Goal: Task Accomplishment & Management: Complete application form

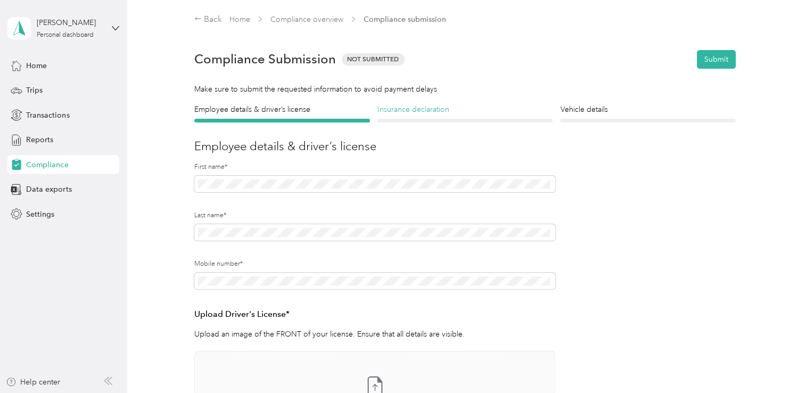
click at [437, 104] on h4 "Insurance declaration" at bounding box center [465, 109] width 176 height 11
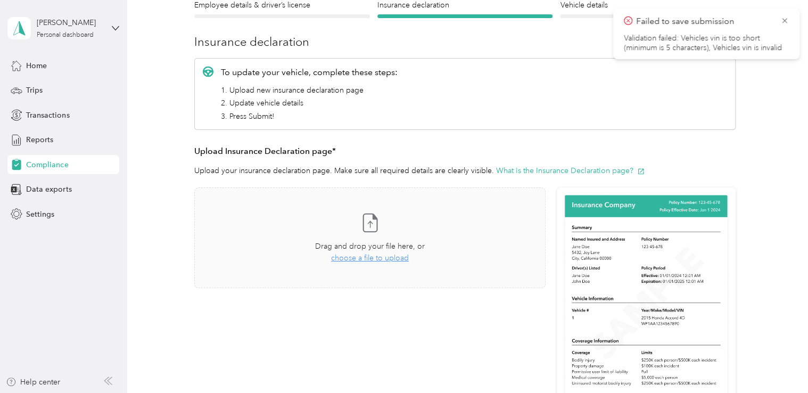
scroll to position [104, 0]
click at [365, 257] on span "choose a file to upload" at bounding box center [370, 257] width 78 height 9
click at [515, 318] on button "View" at bounding box center [517, 318] width 17 height 7
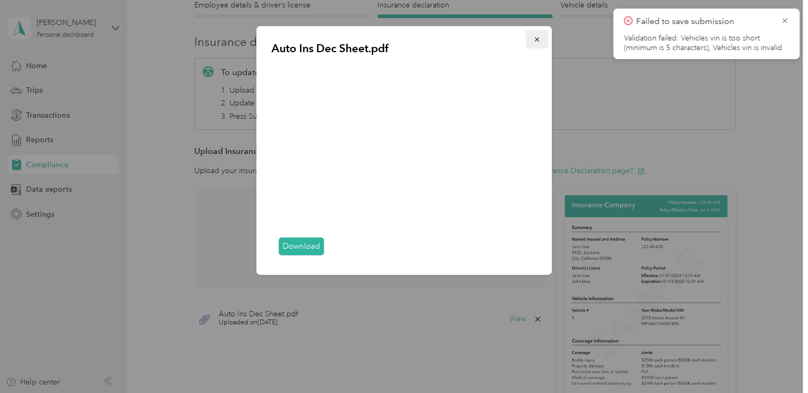
click at [539, 39] on icon "button" at bounding box center [536, 39] width 7 height 7
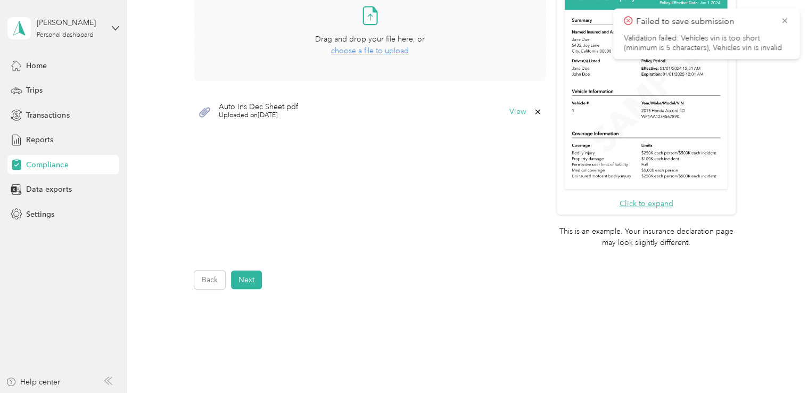
scroll to position [362, 0]
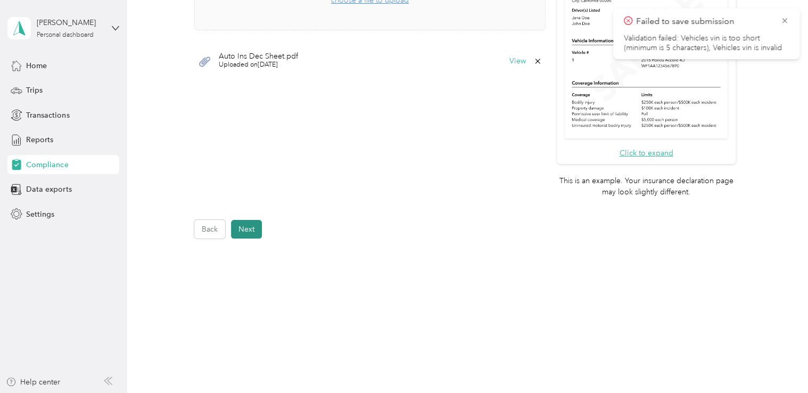
click at [250, 229] on button "Next" at bounding box center [246, 229] width 31 height 19
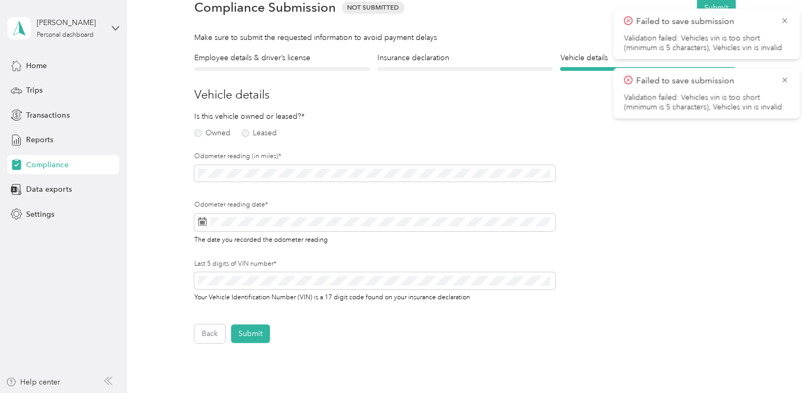
scroll to position [13, 0]
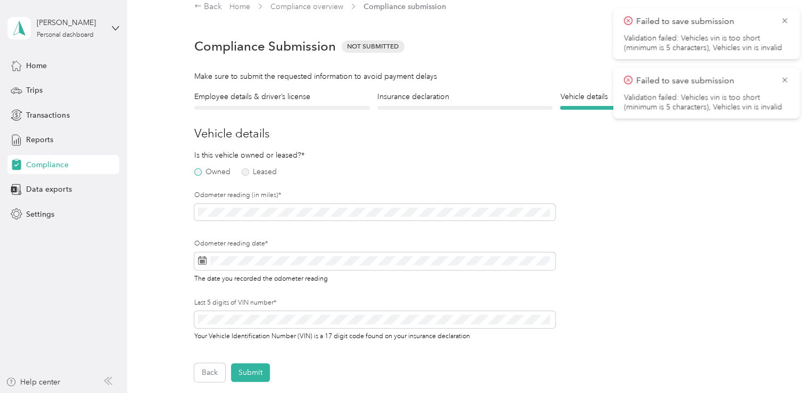
click at [198, 172] on label "Owned" at bounding box center [212, 171] width 36 height 7
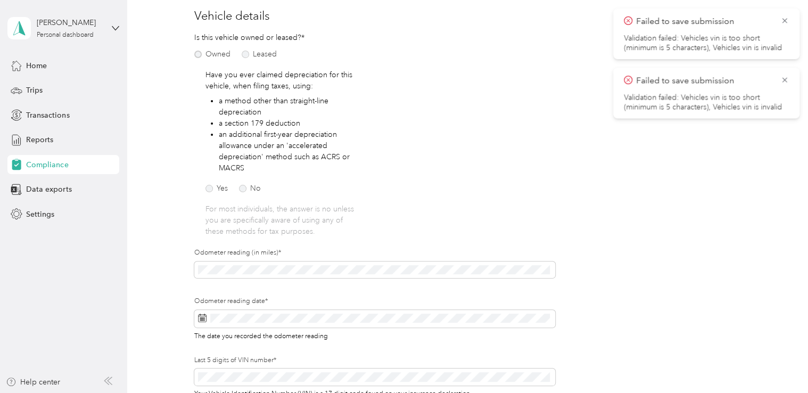
scroll to position [130, 0]
click at [242, 188] on label "No" at bounding box center [250, 188] width 22 height 7
click at [234, 276] on span at bounding box center [374, 270] width 361 height 17
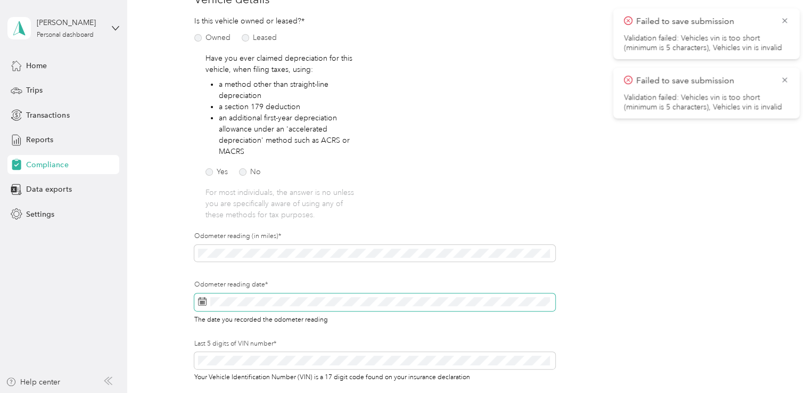
click at [209, 306] on span at bounding box center [374, 302] width 361 height 18
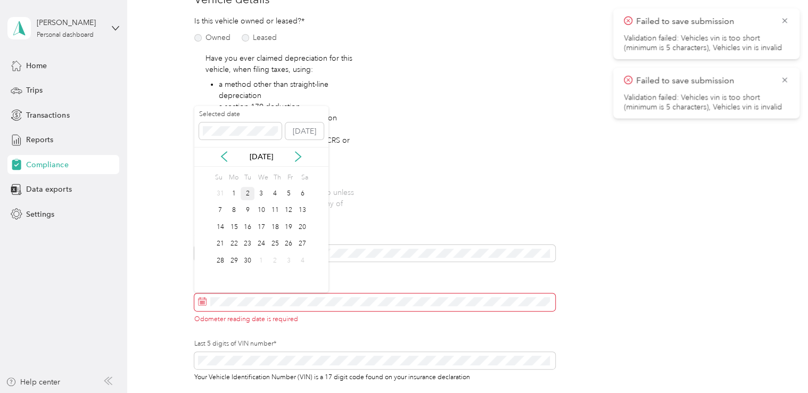
click at [251, 195] on div "2" at bounding box center [248, 193] width 14 height 13
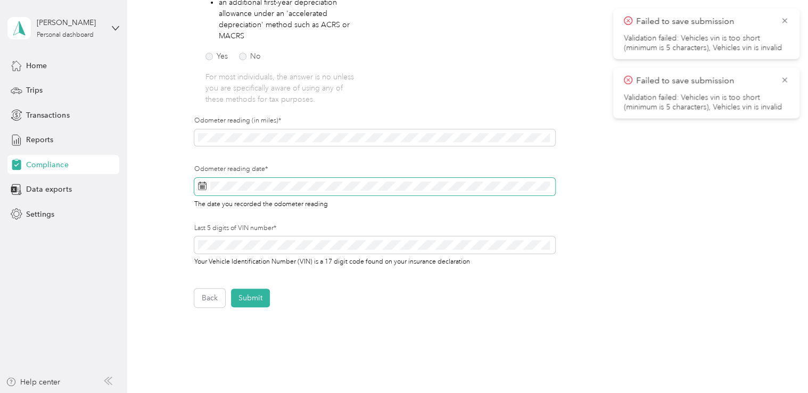
scroll to position [264, 0]
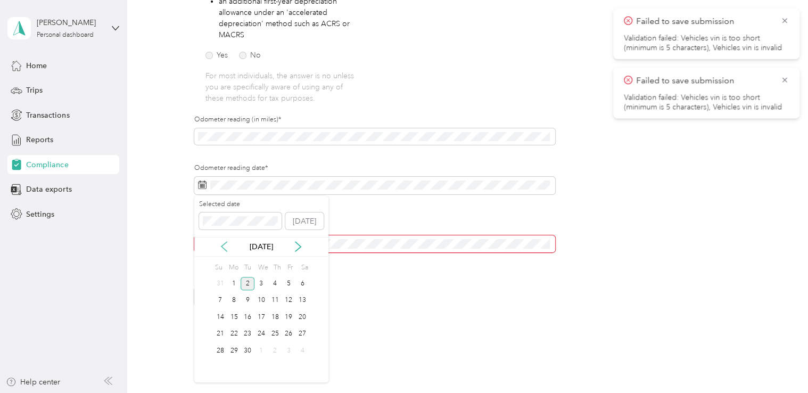
click at [222, 246] on icon at bounding box center [223, 247] width 5 height 10
click at [223, 365] on div "31" at bounding box center [220, 367] width 14 height 13
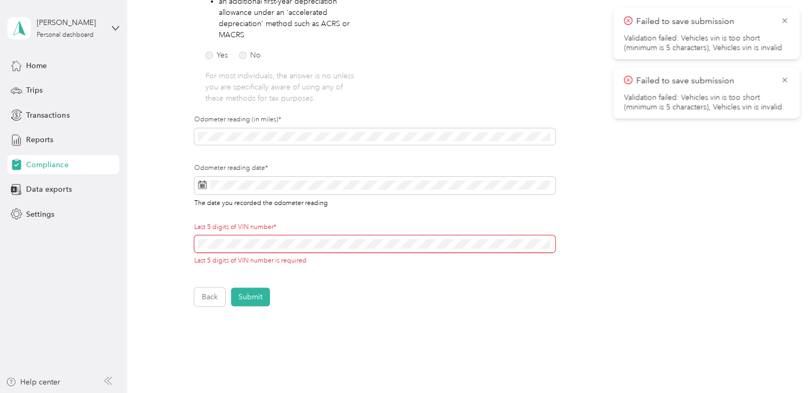
scroll to position [264, 0]
click at [196, 248] on span at bounding box center [374, 243] width 361 height 17
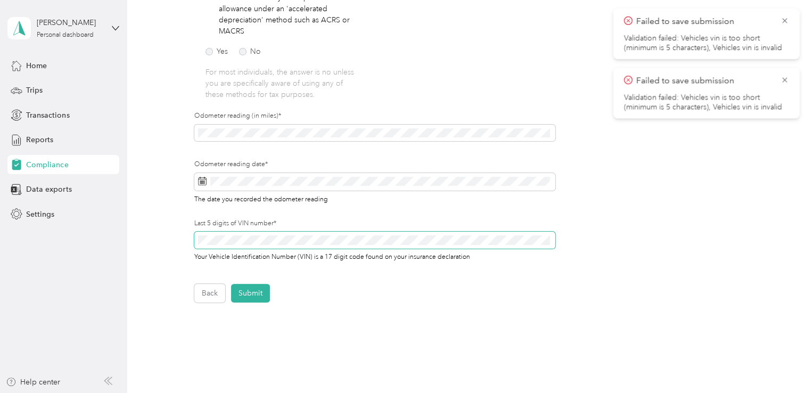
scroll to position [332, 0]
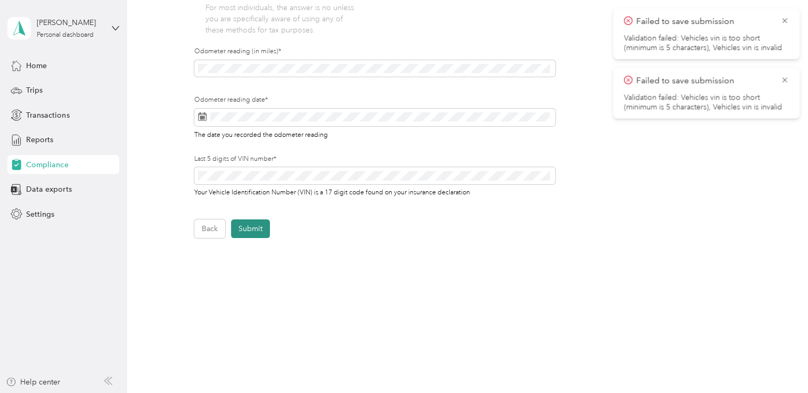
click at [251, 233] on button "Submit" at bounding box center [250, 228] width 39 height 19
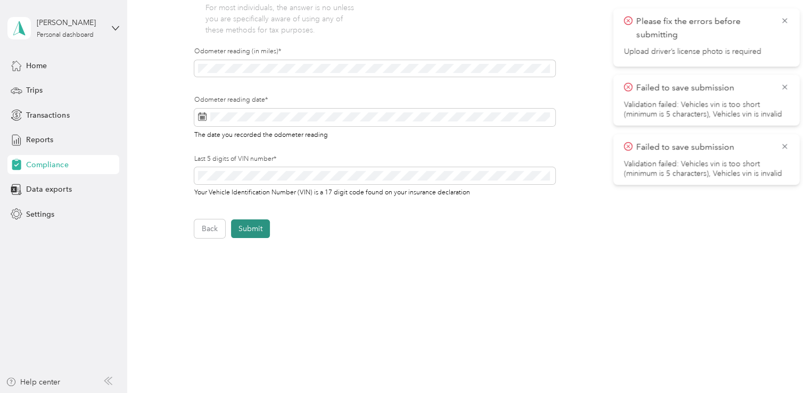
click at [238, 227] on button "Submit" at bounding box center [250, 228] width 39 height 19
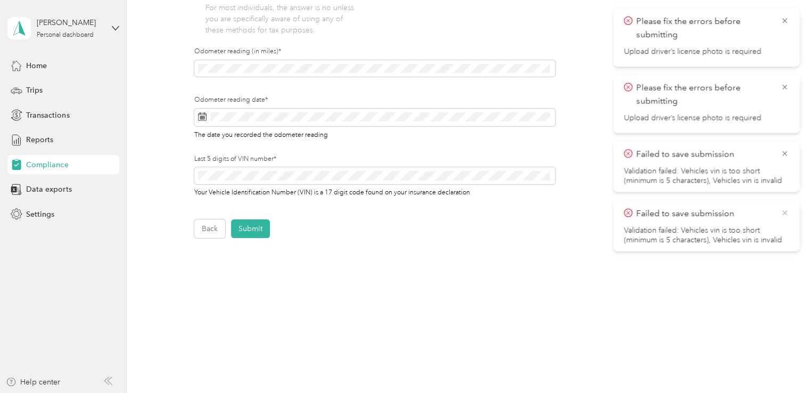
click at [784, 215] on icon at bounding box center [784, 213] width 9 height 10
click at [784, 150] on icon at bounding box center [784, 154] width 9 height 10
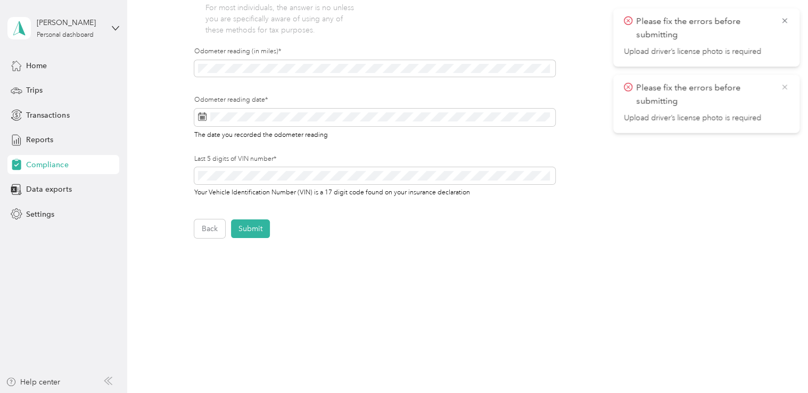
click at [784, 89] on icon at bounding box center [784, 87] width 9 height 10
click at [786, 19] on icon at bounding box center [784, 20] width 5 height 5
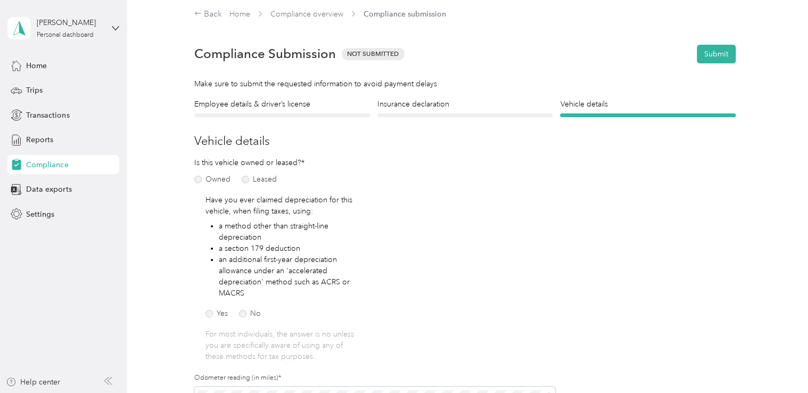
scroll to position [0, 0]
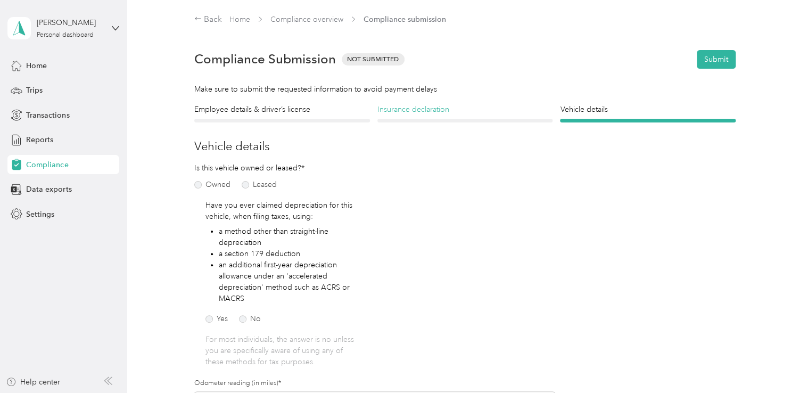
click at [425, 113] on h4 "Insurance declaration" at bounding box center [465, 109] width 176 height 11
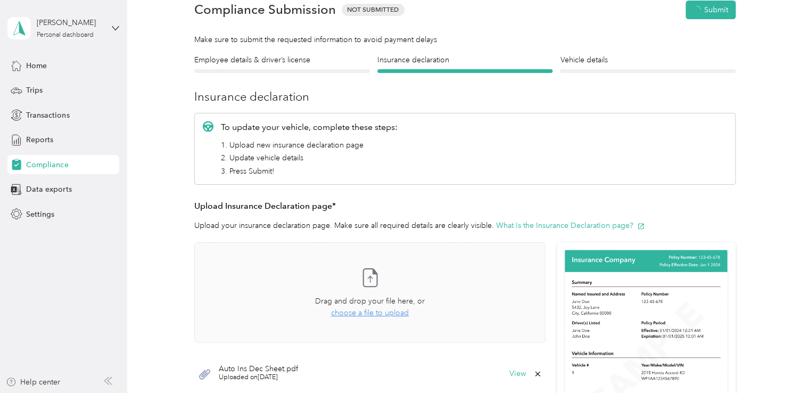
scroll to position [49, 0]
click at [268, 61] on h4 "Employee details & driver’s license" at bounding box center [282, 60] width 176 height 11
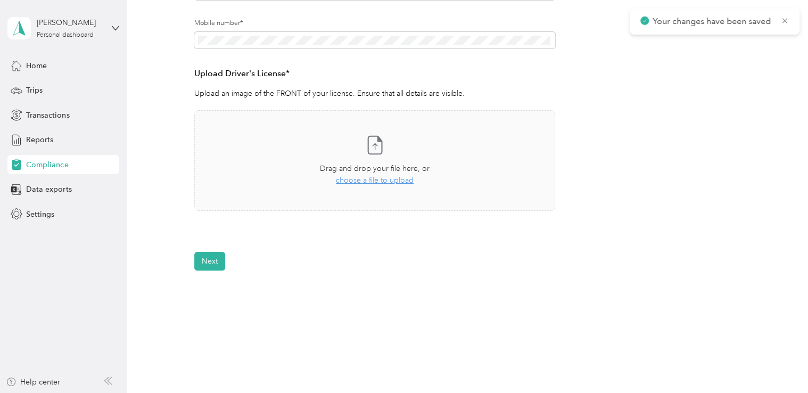
scroll to position [241, 0]
click at [374, 182] on span "choose a file to upload" at bounding box center [375, 180] width 78 height 9
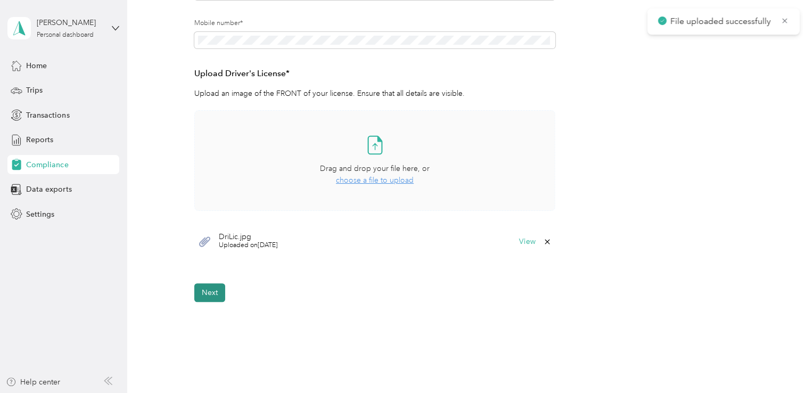
click at [213, 286] on button "Next" at bounding box center [209, 292] width 31 height 19
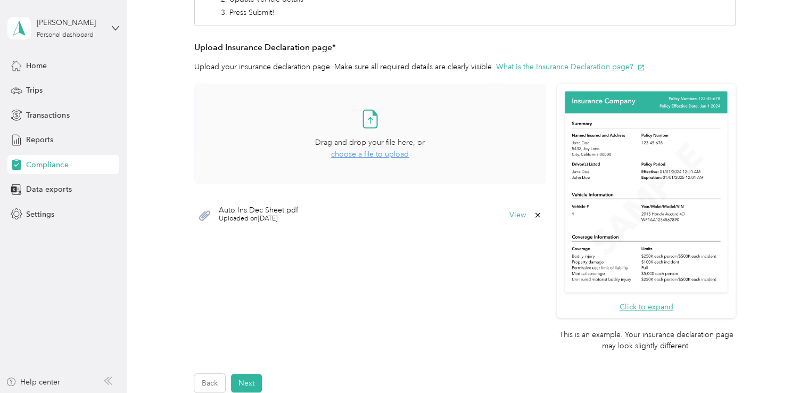
scroll to position [339, 0]
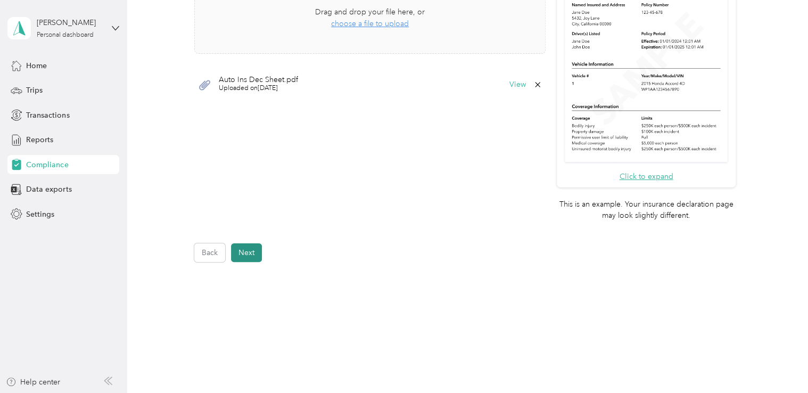
click at [243, 254] on button "Next" at bounding box center [246, 252] width 31 height 19
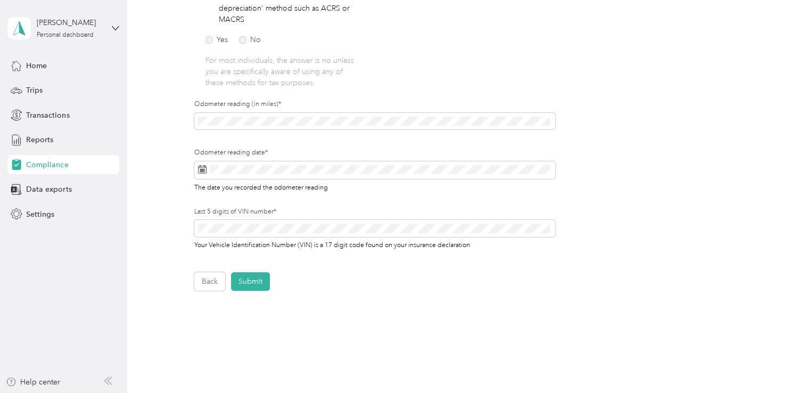
scroll to position [281, 0]
click at [250, 281] on button "Submit" at bounding box center [250, 279] width 39 height 19
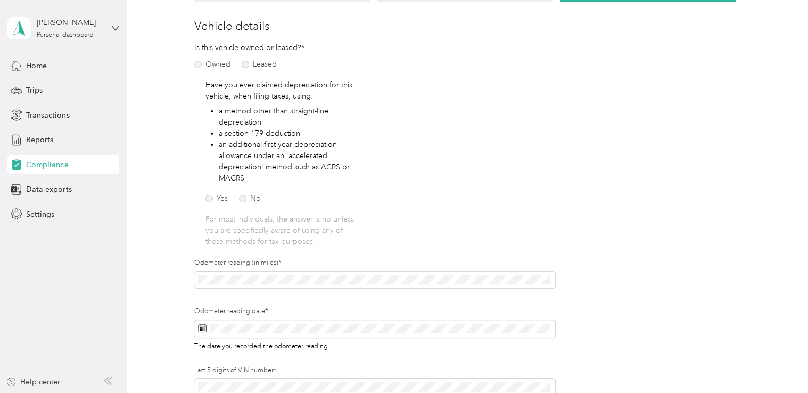
scroll to position [13, 0]
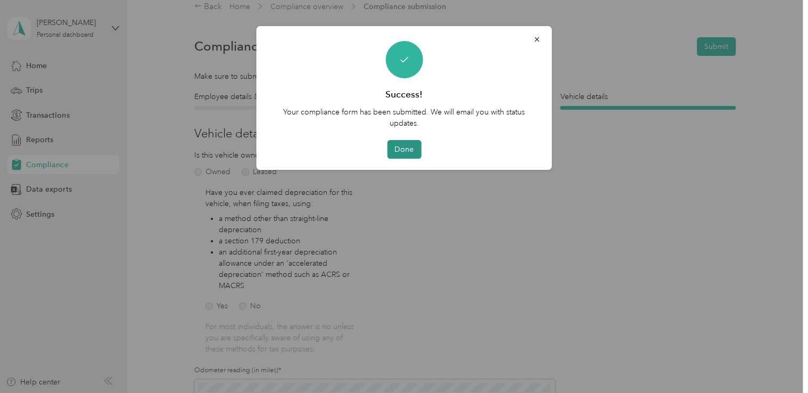
click at [405, 151] on button "Done" at bounding box center [404, 149] width 34 height 19
